Goal: Task Accomplishment & Management: Manage account settings

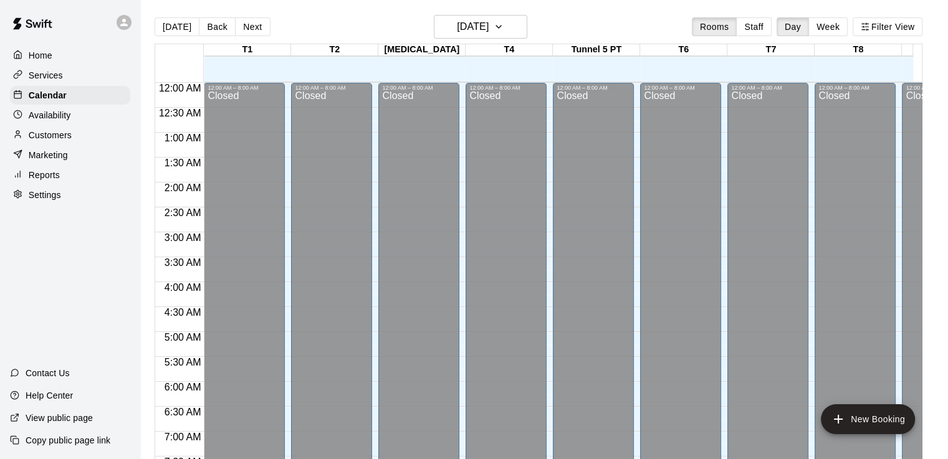
scroll to position [598, 0]
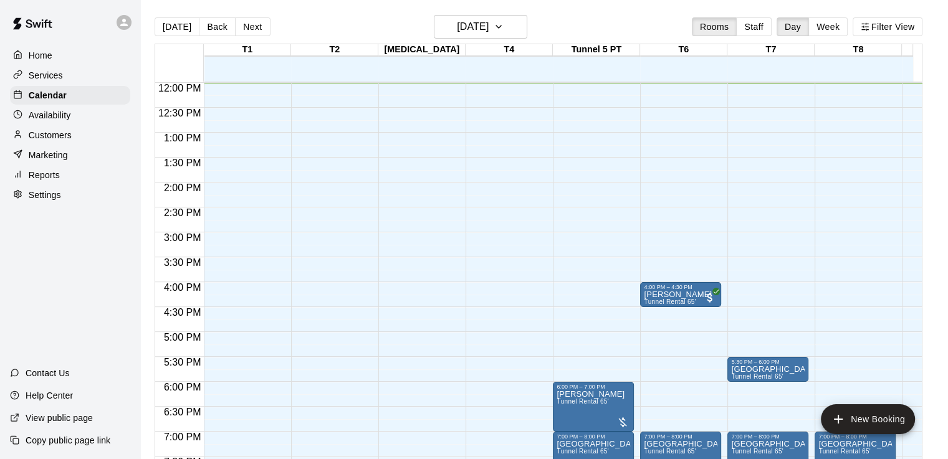
click at [25, 59] on div at bounding box center [21, 56] width 16 height 12
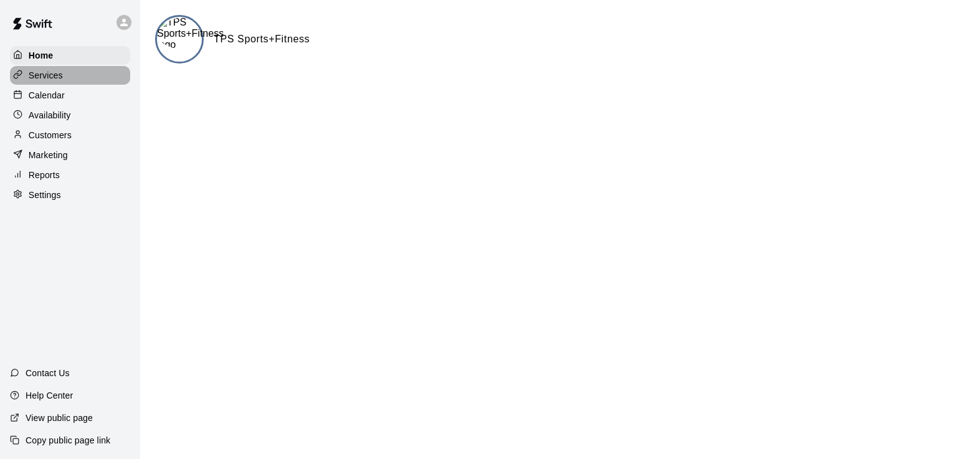
click at [37, 82] on p "Services" at bounding box center [46, 75] width 34 height 12
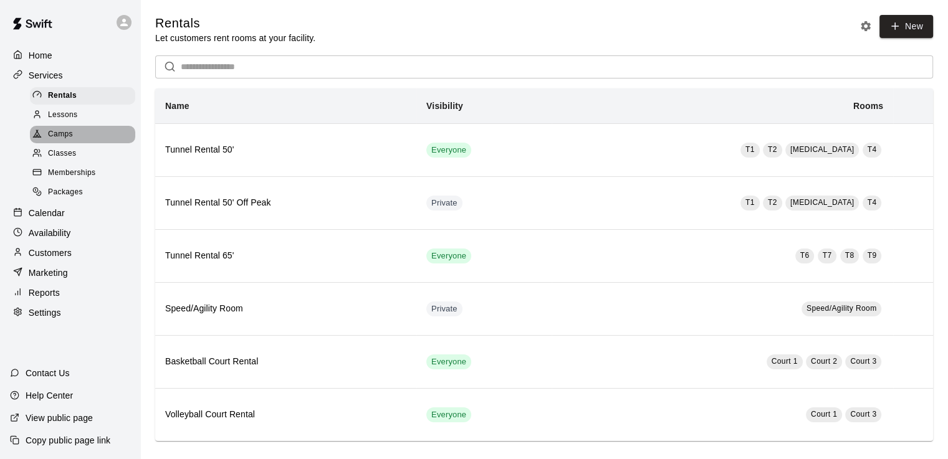
click at [70, 143] on div "Camps" at bounding box center [82, 134] width 105 height 17
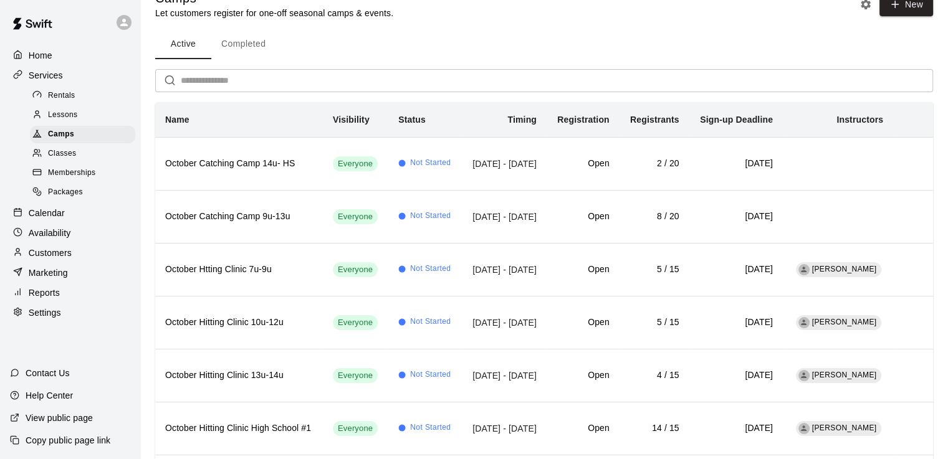
scroll to position [103, 0]
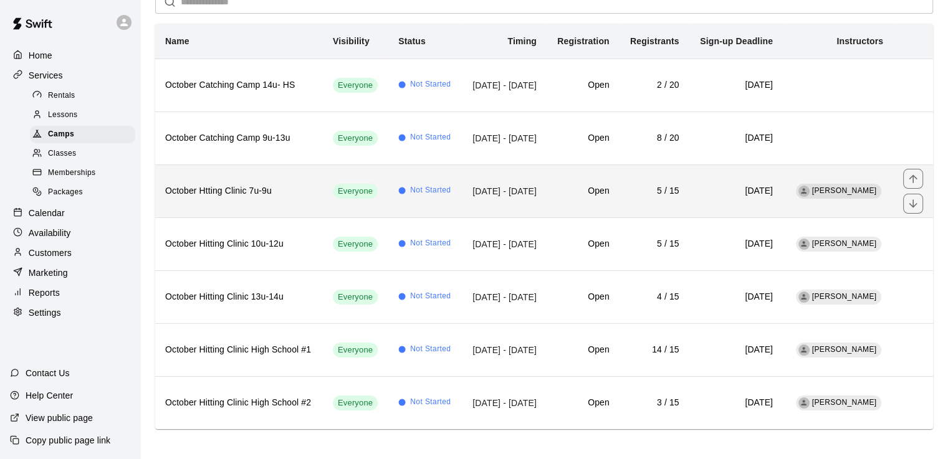
click at [570, 194] on h6 "Open" at bounding box center [582, 191] width 53 height 14
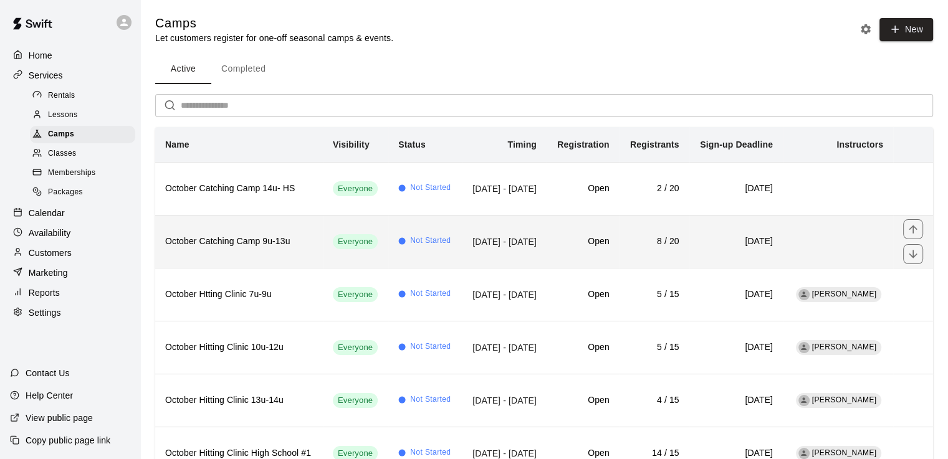
click at [629, 245] on td "8 / 20" at bounding box center [654, 241] width 70 height 53
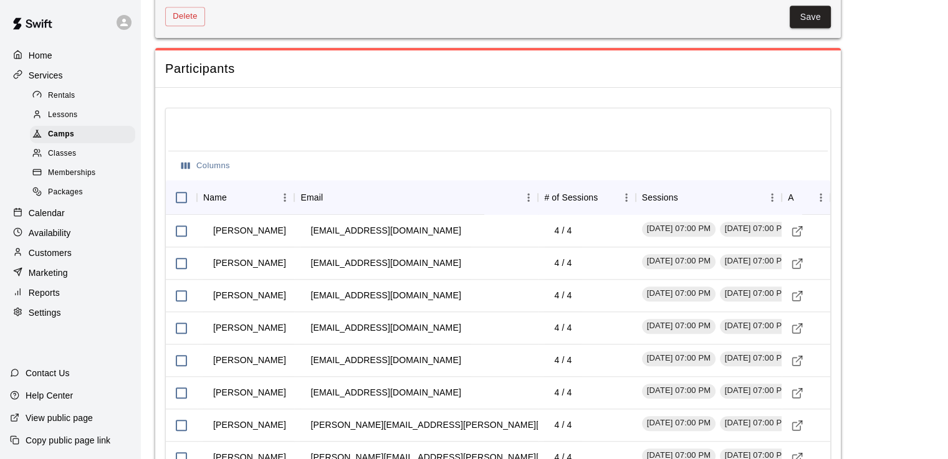
scroll to position [1229, 0]
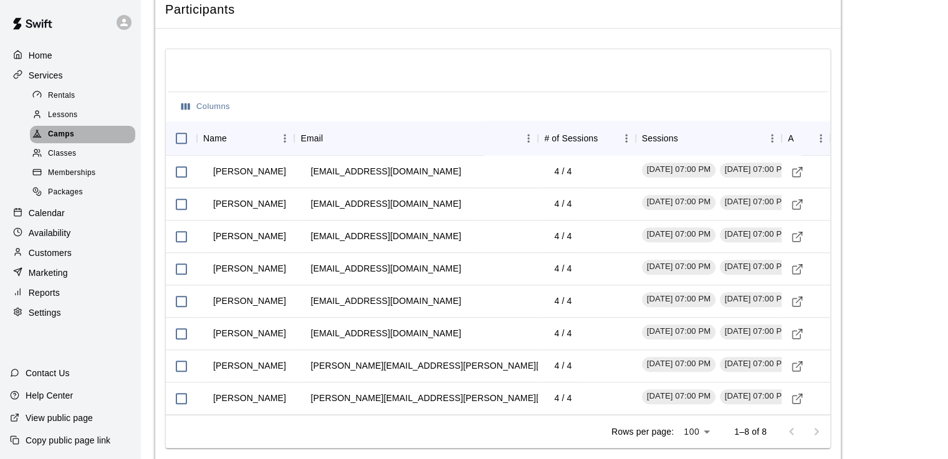
click at [88, 142] on div "Camps" at bounding box center [82, 134] width 105 height 17
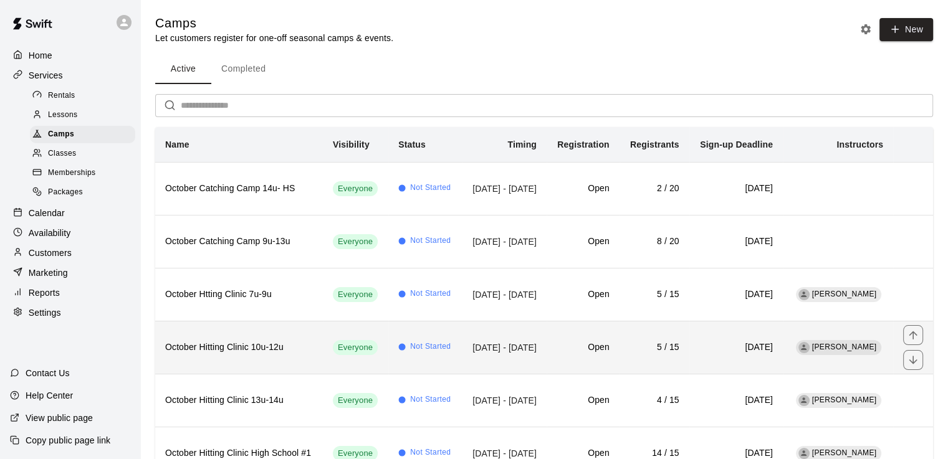
click at [462, 352] on td "[DATE] - [DATE]" at bounding box center [504, 347] width 85 height 53
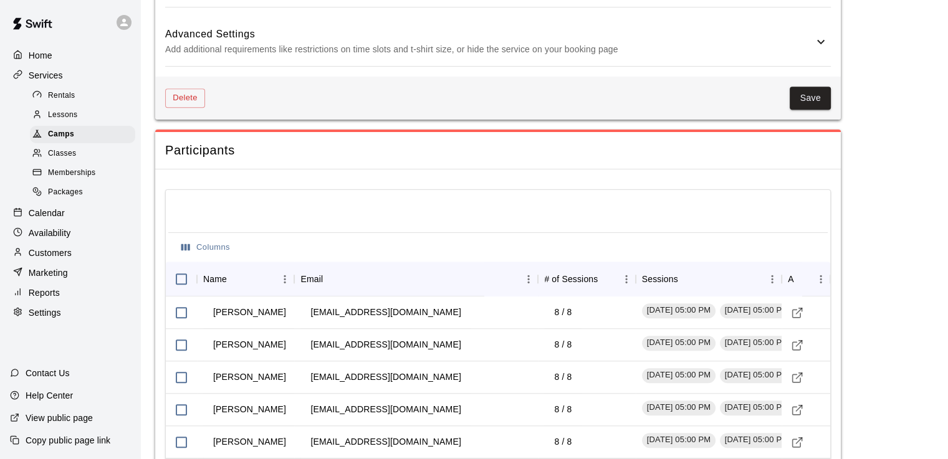
scroll to position [1179, 0]
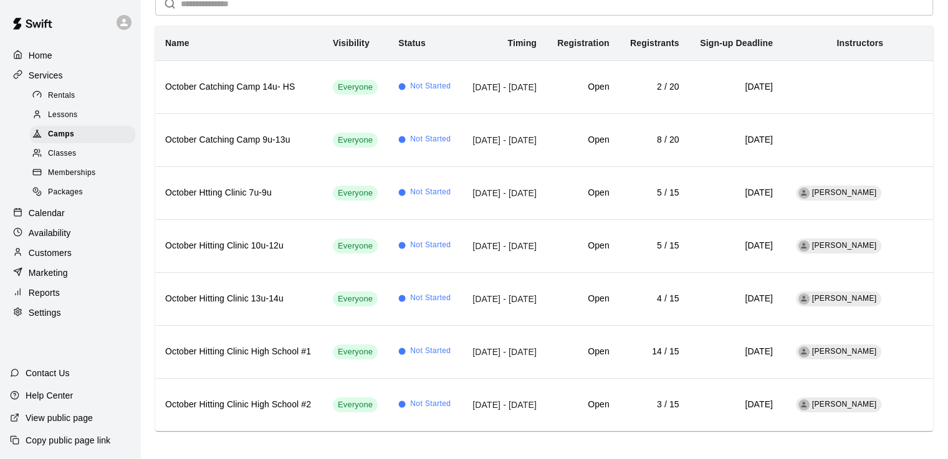
scroll to position [103, 0]
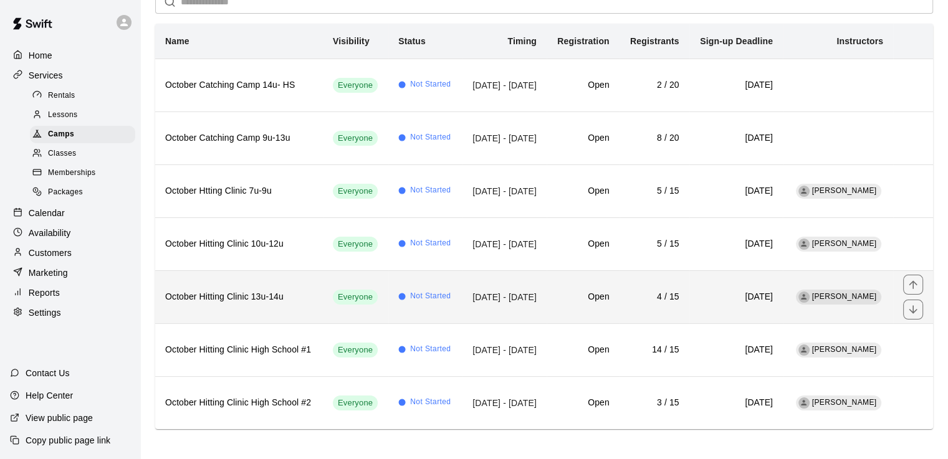
click at [557, 302] on td "Open" at bounding box center [582, 296] width 73 height 53
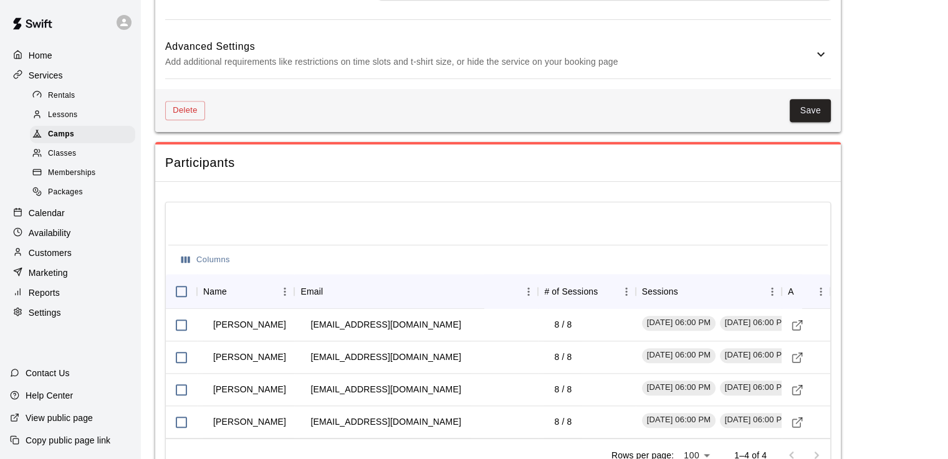
scroll to position [1188, 0]
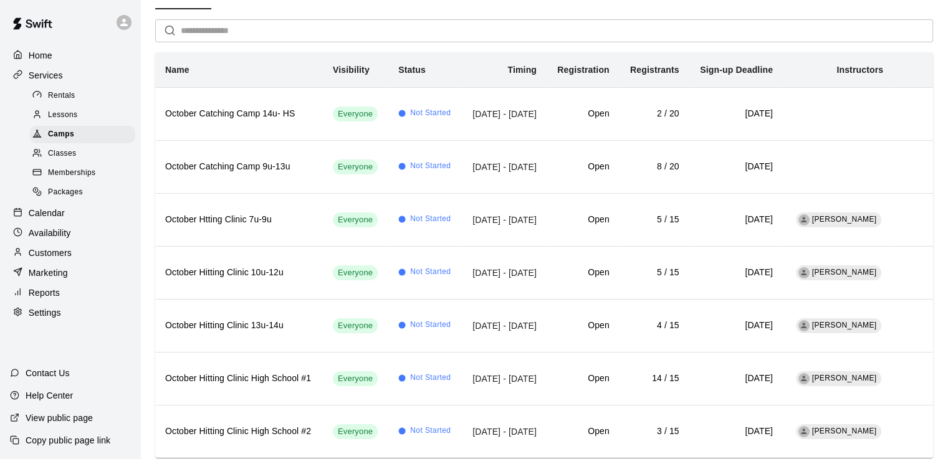
scroll to position [103, 0]
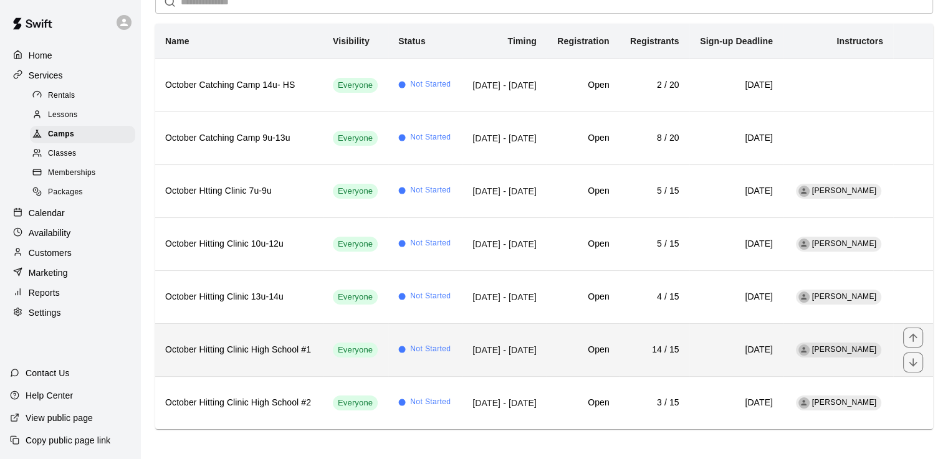
click at [580, 344] on h6 "Open" at bounding box center [582, 350] width 53 height 14
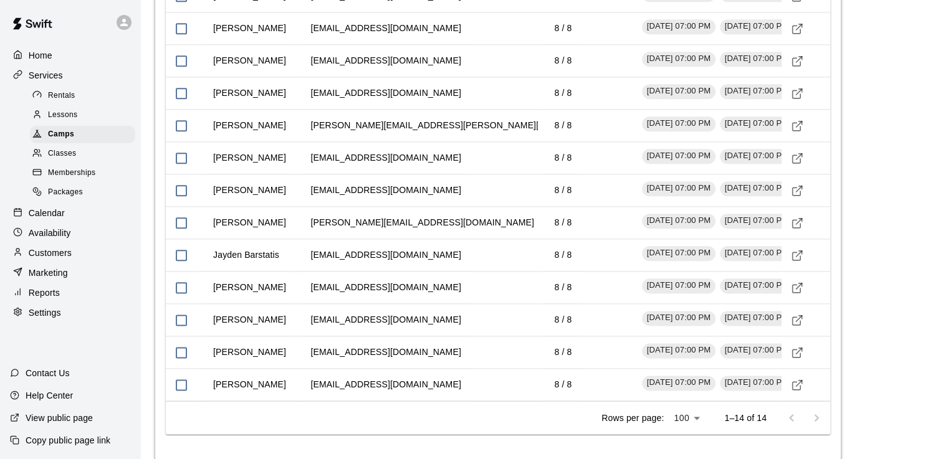
scroll to position [1500, 0]
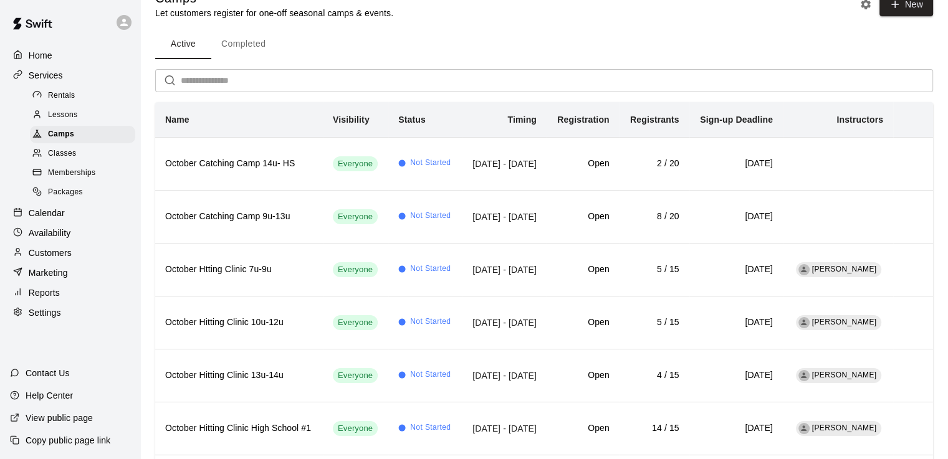
scroll to position [103, 0]
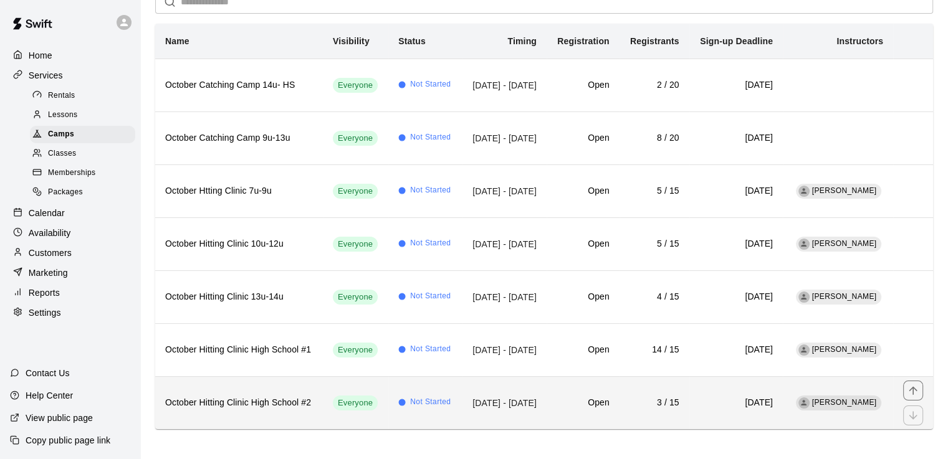
click at [600, 388] on td "Open" at bounding box center [582, 402] width 73 height 53
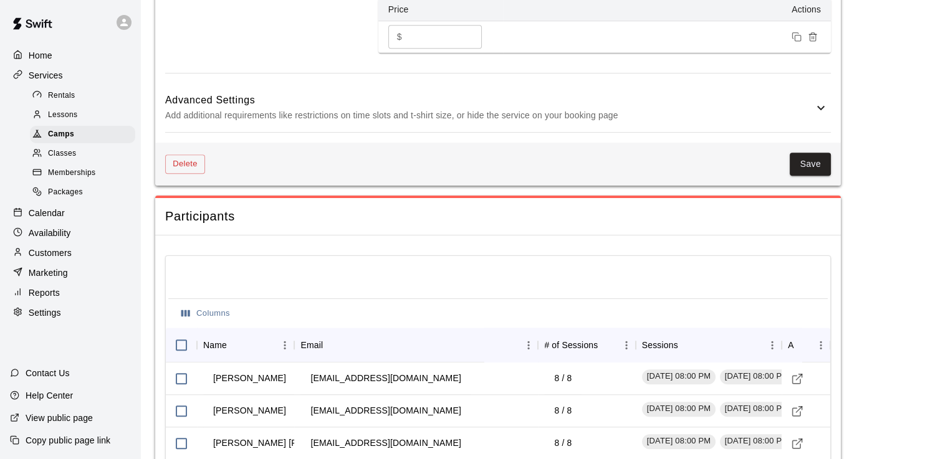
scroll to position [1143, 0]
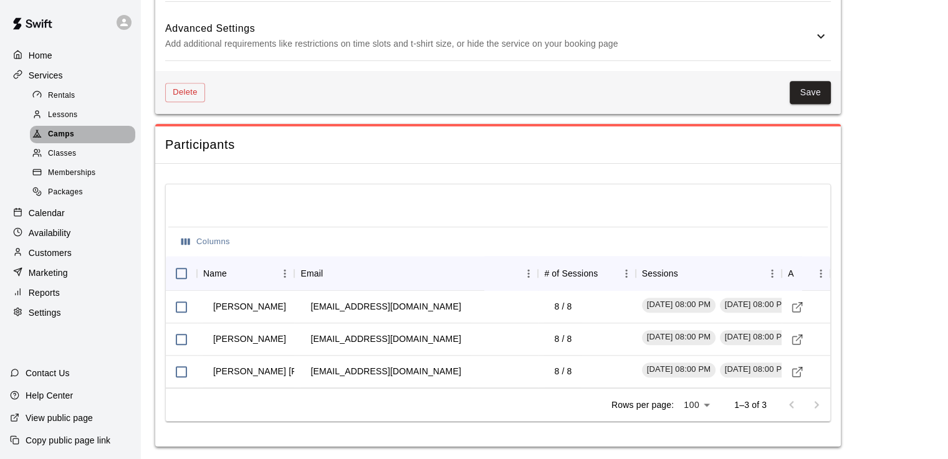
click at [66, 140] on span "Camps" at bounding box center [61, 134] width 26 height 12
